Goal: Information Seeking & Learning: Learn about a topic

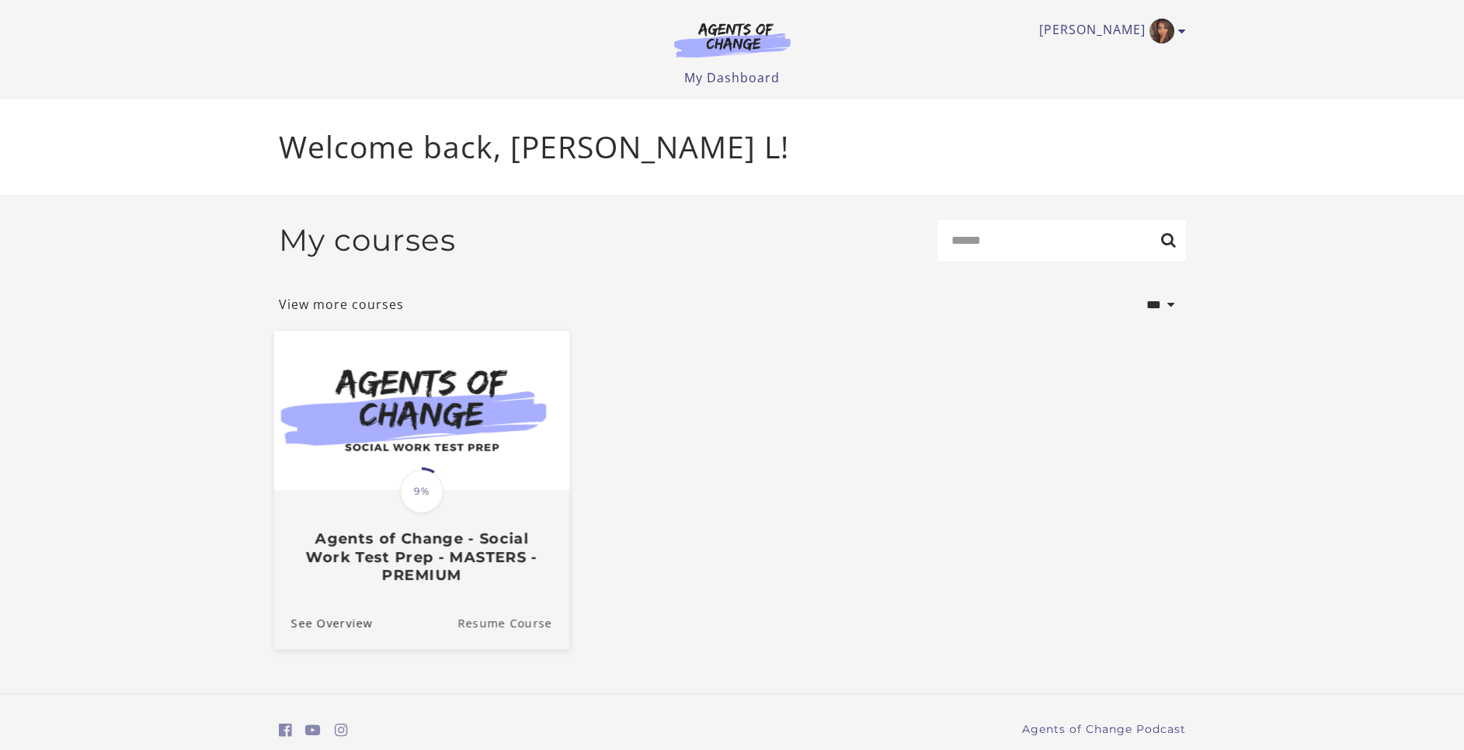
click at [489, 635] on link "Resume Course" at bounding box center [513, 622] width 112 height 52
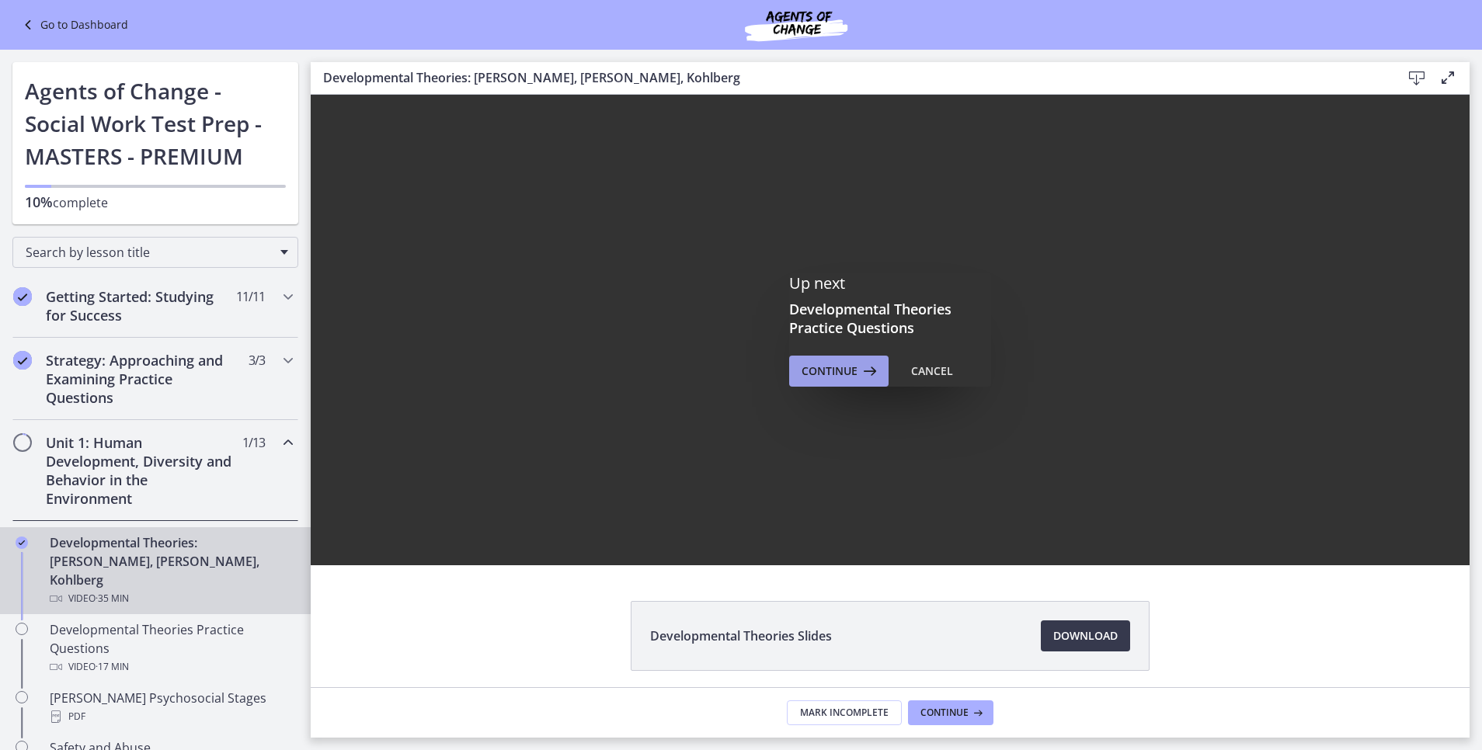
click at [820, 377] on span "Continue" at bounding box center [830, 371] width 56 height 19
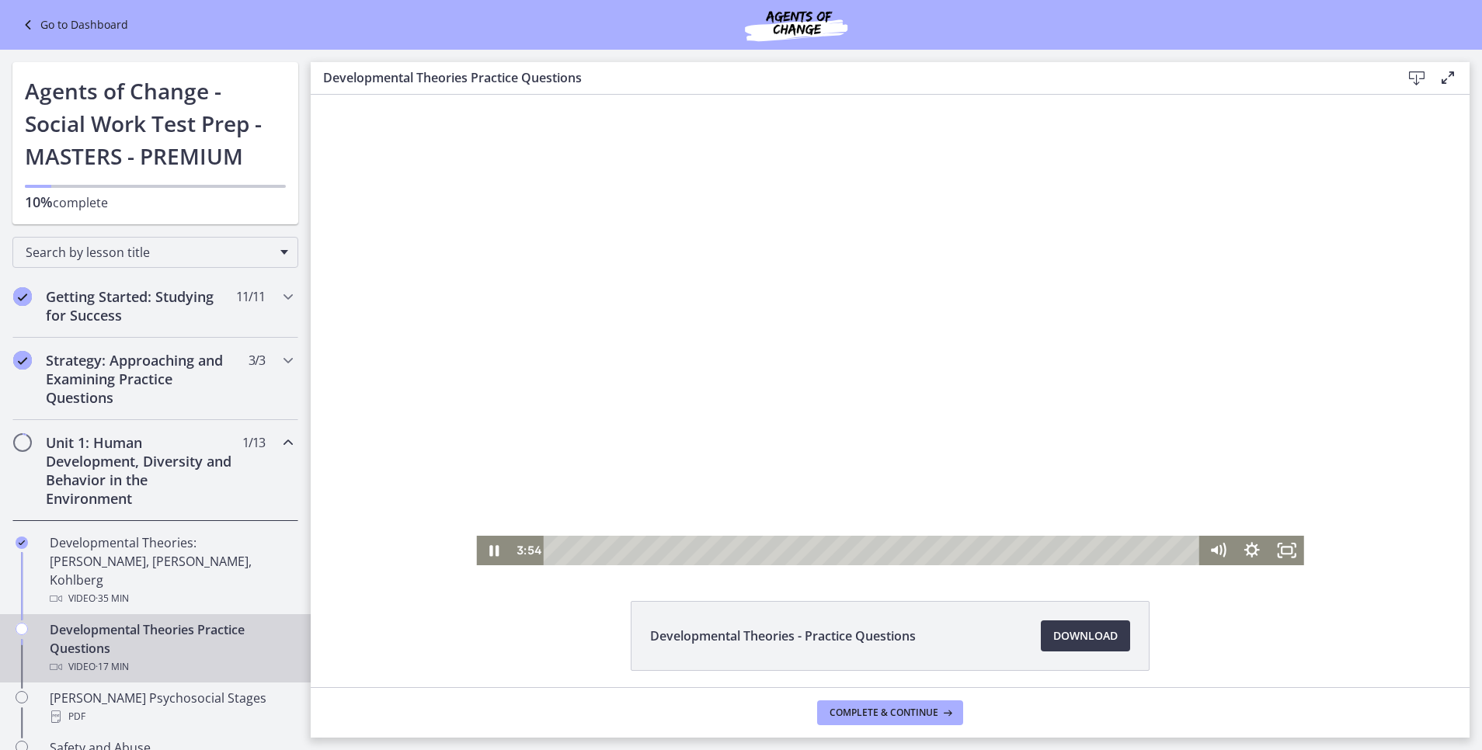
click at [956, 406] on div at bounding box center [889, 330] width 827 height 471
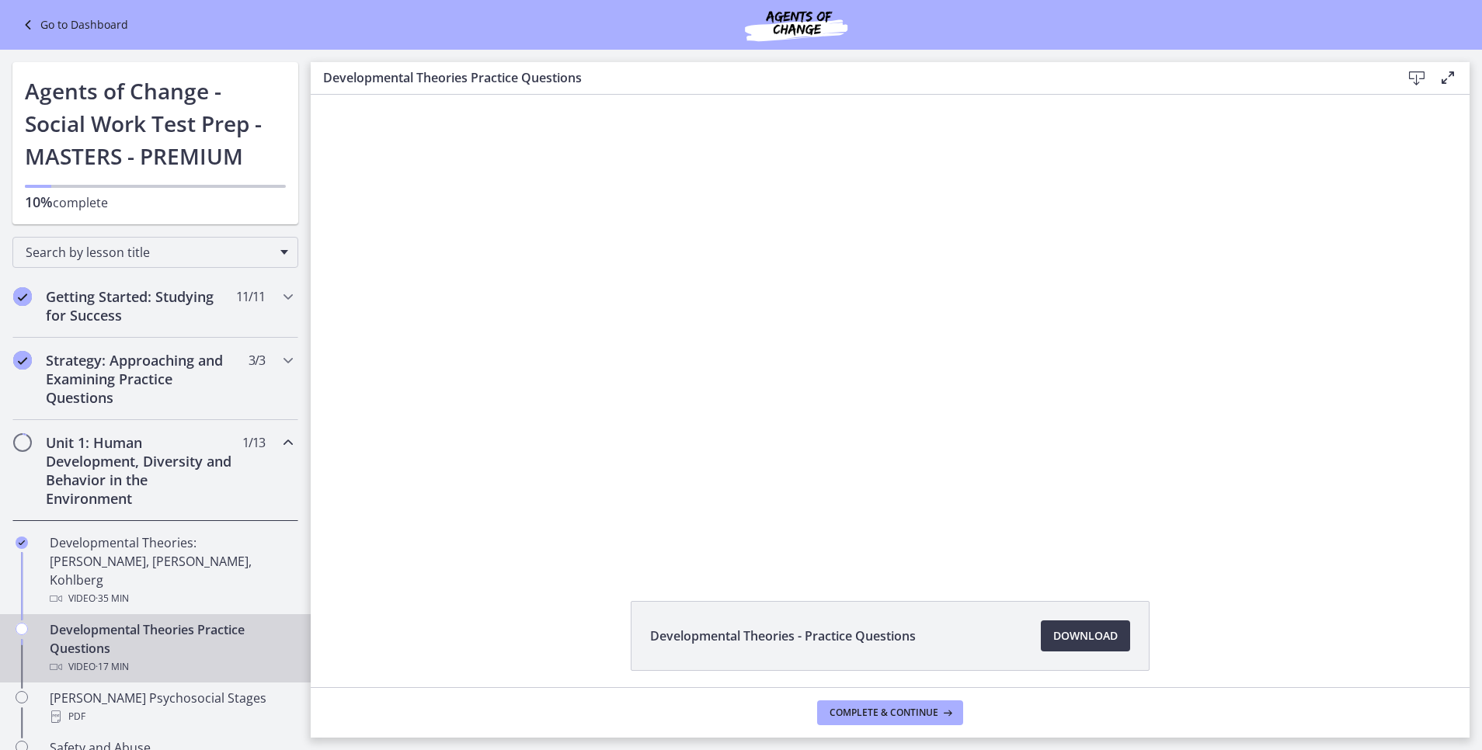
click at [956, 406] on div at bounding box center [889, 330] width 827 height 471
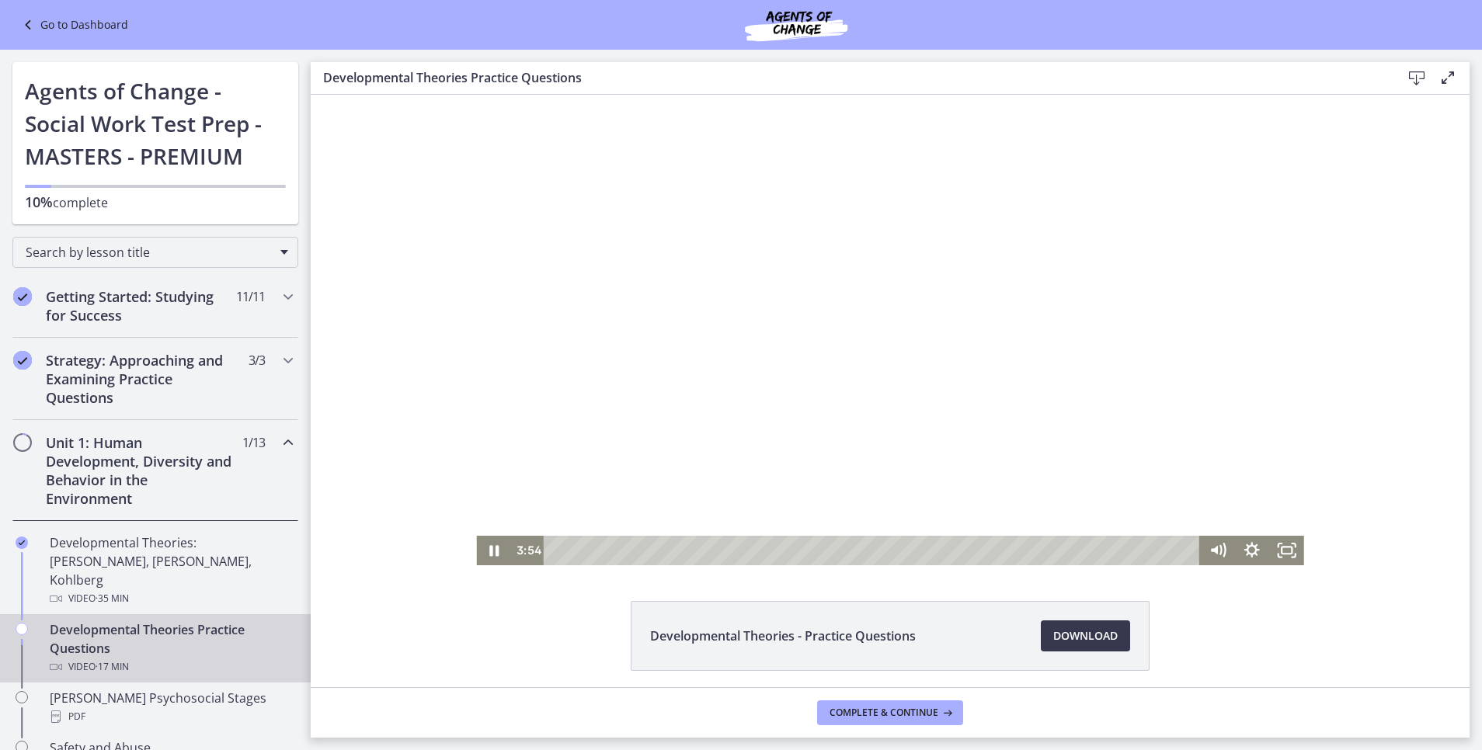
click at [956, 406] on div at bounding box center [889, 330] width 827 height 471
click at [896, 150] on div at bounding box center [889, 330] width 827 height 471
click at [863, 304] on div at bounding box center [889, 330] width 827 height 471
click at [890, 400] on div at bounding box center [889, 330] width 827 height 471
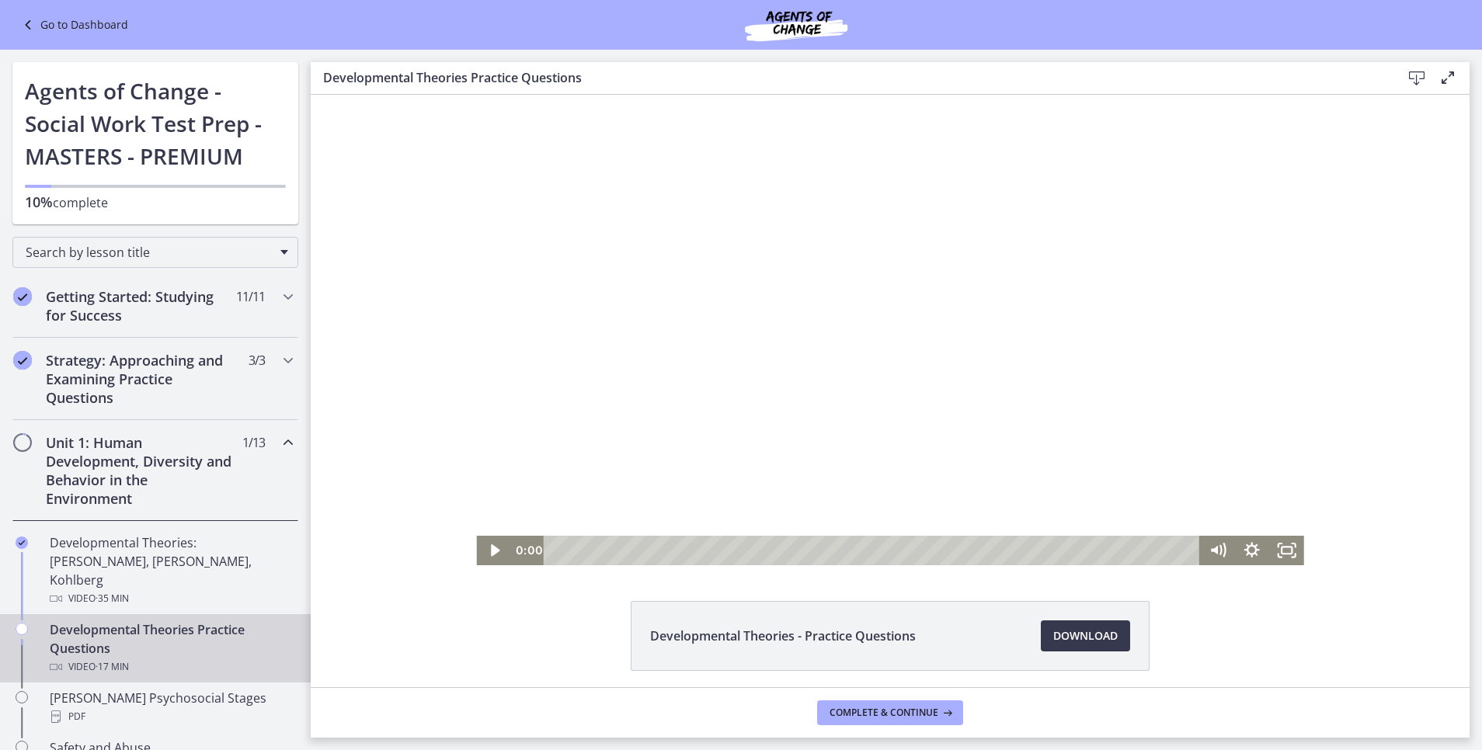
click at [428, 565] on html "Click for sound @keyframes VOLUME_SMALL_WAVE_FLASH { 0% { opacity: 0; } 33% { o…" at bounding box center [890, 330] width 1159 height 471
